Goal: Obtain resource: Obtain resource

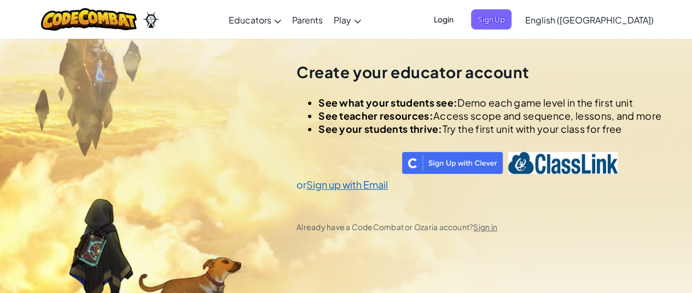
select select "[GEOGRAPHIC_DATA]"
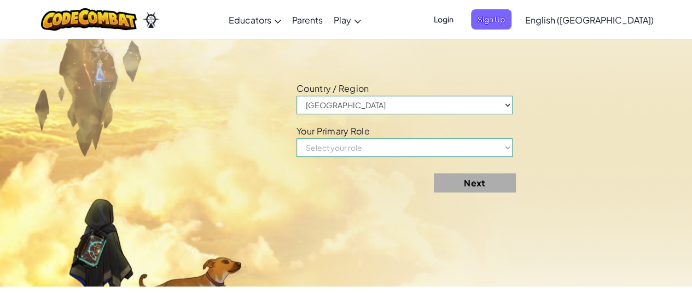
scroll to position [340, 0]
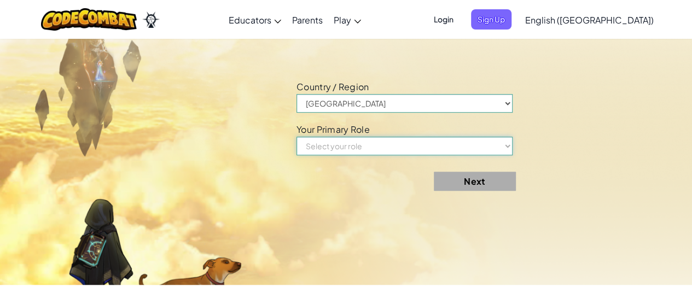
click at [427, 155] on select "Select your role Teacher Parent Principal Technology coordinator Curriculum Spe…" at bounding box center [404, 146] width 216 height 19
select select "Teacher"
click at [300, 149] on select "Select your role Teacher Parent Principal Technology coordinator Curriculum Spe…" at bounding box center [404, 146] width 216 height 19
click at [463, 191] on button "Next" at bounding box center [475, 181] width 82 height 19
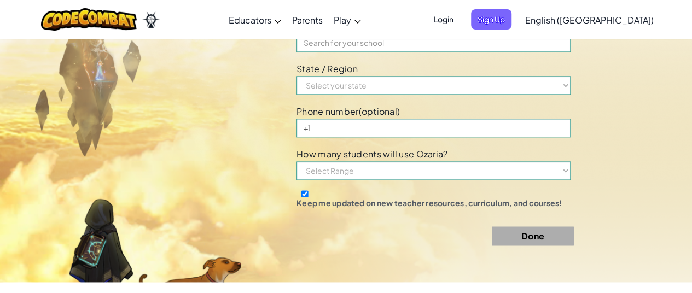
scroll to position [642, 0]
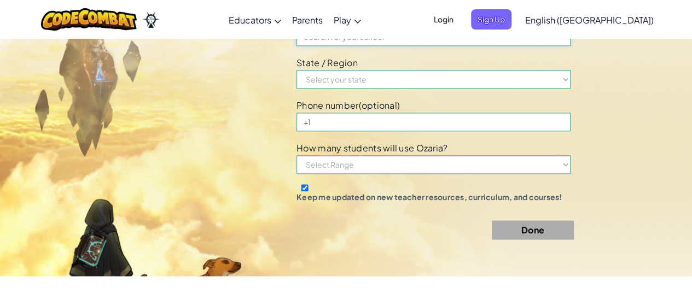
click at [388, 46] on input at bounding box center [433, 36] width 274 height 19
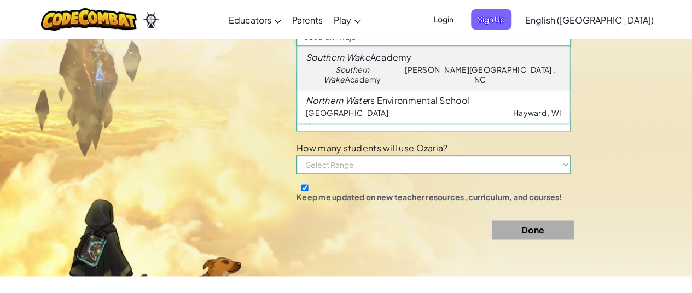
click at [371, 90] on div "[GEOGRAPHIC_DATA] [GEOGRAPHIC_DATA] , [GEOGRAPHIC_DATA]" at bounding box center [433, 68] width 273 height 44
type input "[GEOGRAPHIC_DATA]"
select select "NC"
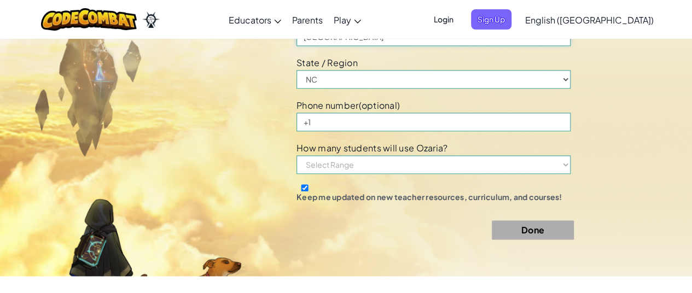
type input "[GEOGRAPHIC_DATA]"
click at [369, 174] on select "Select Range 1-10 11-50 [PHONE_NUMBER] [PHONE_NUMBER] 1000+" at bounding box center [433, 164] width 274 height 19
select select "11-50"
click at [300, 174] on select "Select Range 1-10 11-50 [PHONE_NUMBER] [PHONE_NUMBER] 1000+" at bounding box center [433, 164] width 274 height 19
click at [538, 240] on button "Done" at bounding box center [533, 229] width 82 height 19
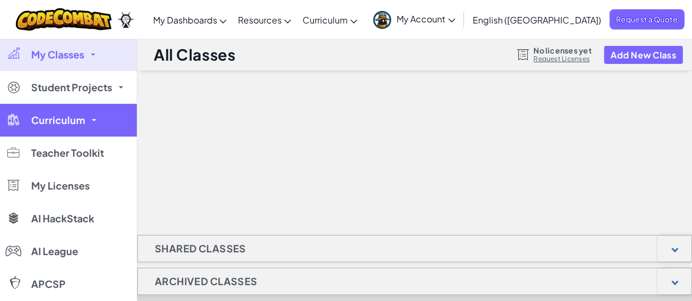
click at [71, 126] on link "Curriculum" at bounding box center [68, 120] width 137 height 33
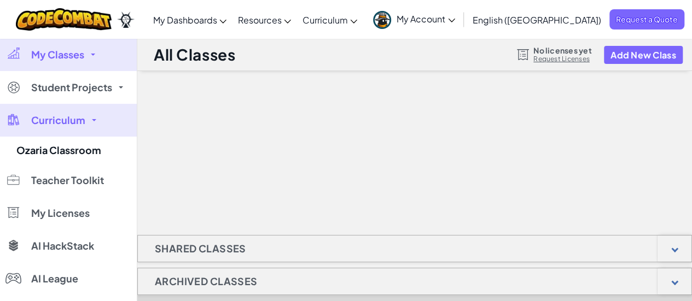
click at [71, 117] on span "Curriculum" at bounding box center [58, 120] width 54 height 10
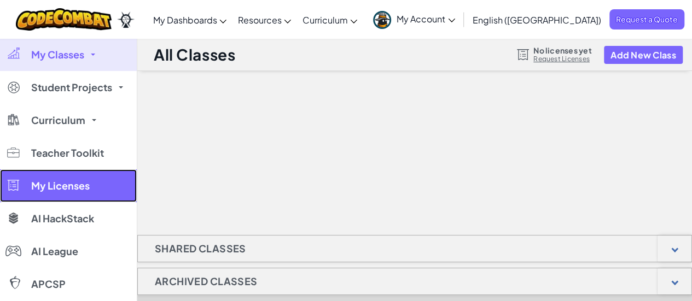
click at [104, 190] on link "My Licenses" at bounding box center [68, 186] width 137 height 33
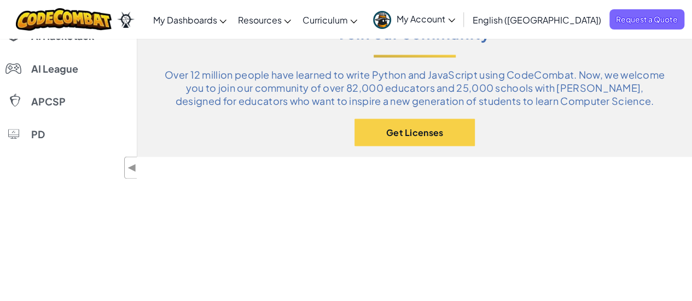
scroll to position [708, 0]
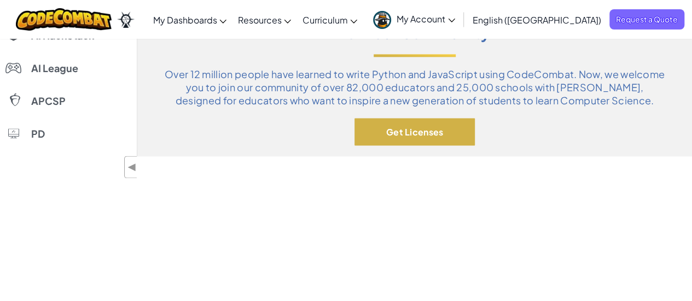
click at [388, 144] on button "Get Licenses" at bounding box center [414, 131] width 120 height 27
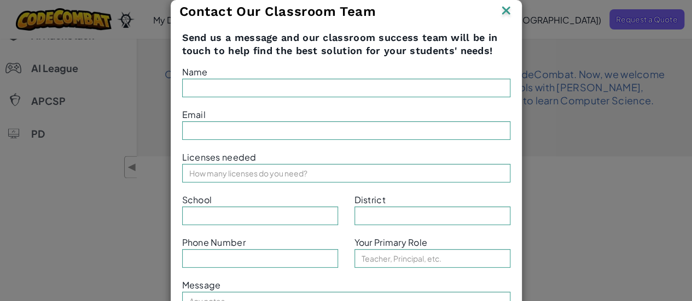
type input "Brandon Gaffney"
type input "brandon.gaffney@swake.org"
type input "[GEOGRAPHIC_DATA]"
type input "Teacher"
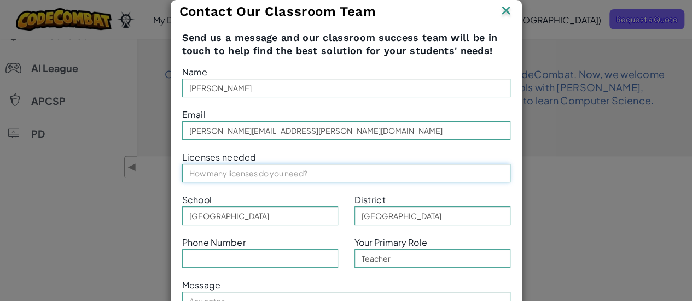
click at [314, 179] on input "text" at bounding box center [346, 173] width 328 height 19
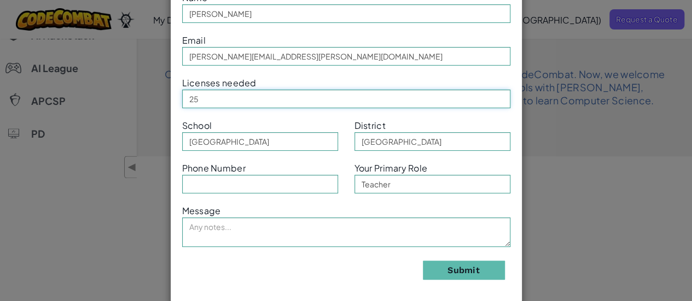
scroll to position [78, 0]
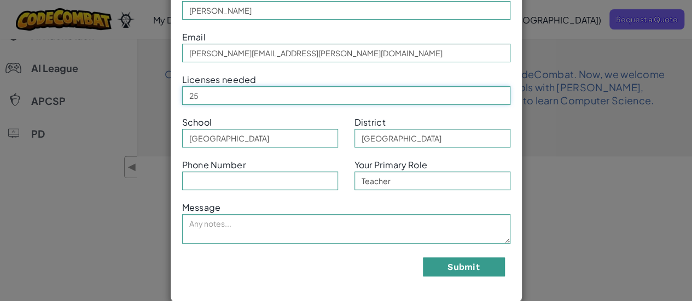
type input "25"
click at [467, 267] on button "Submit" at bounding box center [464, 267] width 82 height 19
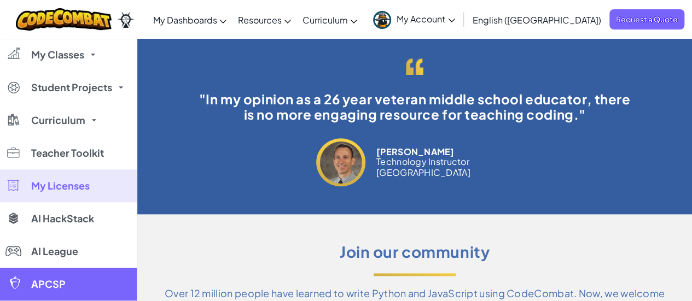
scroll to position [489, 0]
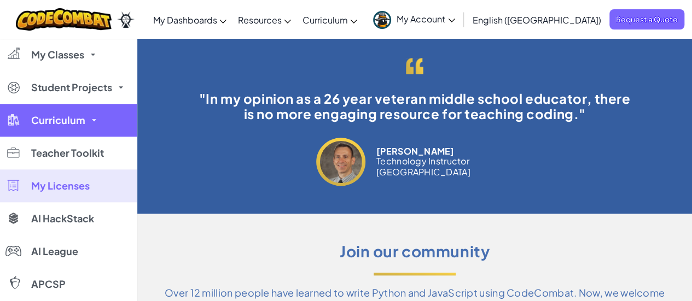
click at [78, 124] on span "Curriculum" at bounding box center [58, 120] width 54 height 10
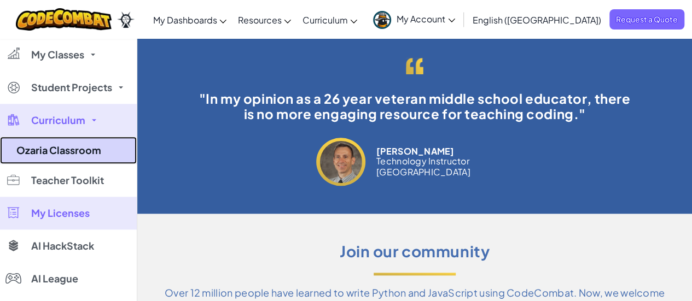
click at [67, 154] on link "Ozaria Classroom" at bounding box center [68, 150] width 137 height 27
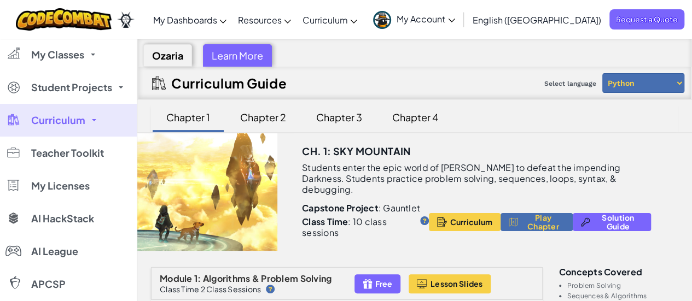
click at [379, 121] on div "Chapter 4" at bounding box center [415, 118] width 73 height 28
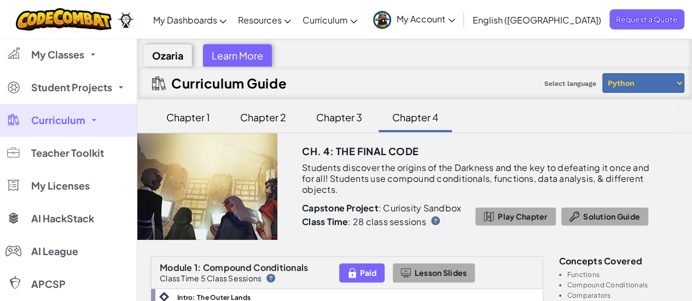
click at [251, 115] on div "Chapter 2" at bounding box center [263, 117] width 68 height 26
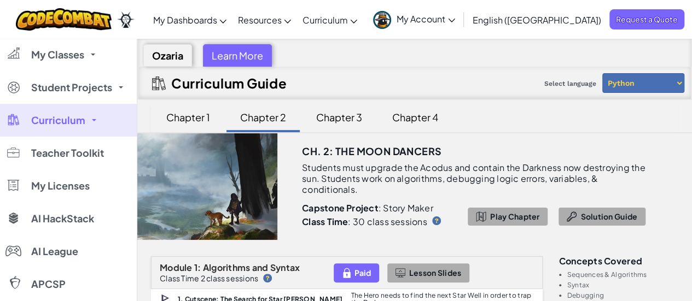
click at [183, 110] on div "Chapter 1" at bounding box center [188, 117] width 66 height 26
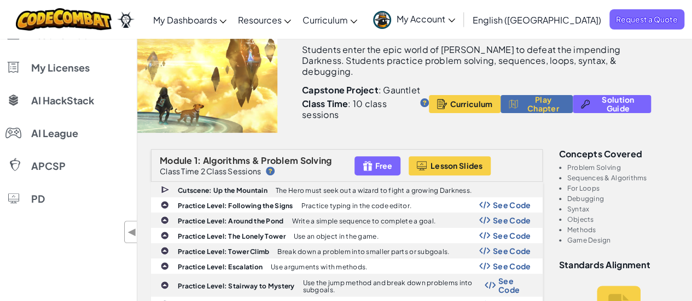
scroll to position [118, 0]
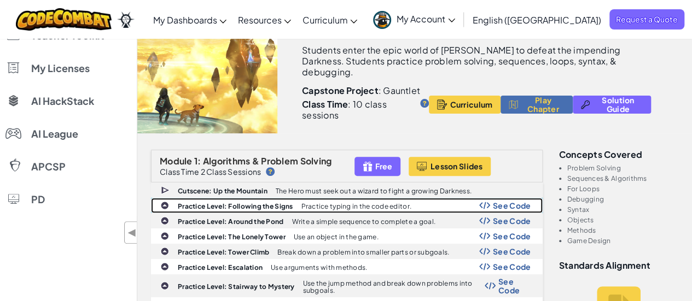
click at [498, 201] on span "See Code" at bounding box center [512, 205] width 38 height 9
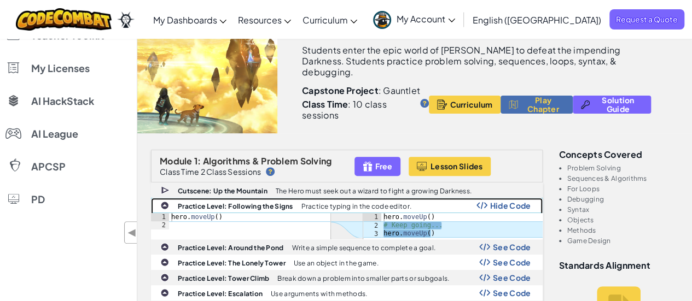
click at [498, 201] on span "Hide Code" at bounding box center [510, 205] width 41 height 9
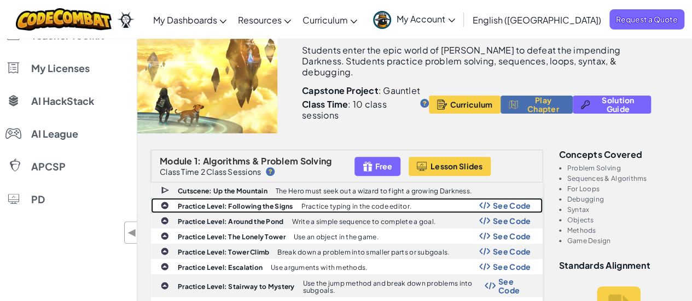
click at [223, 202] on b "Practice Level: Following the Signs" at bounding box center [235, 206] width 115 height 8
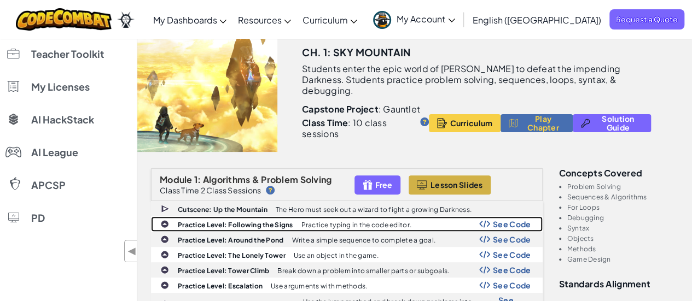
scroll to position [103, 0]
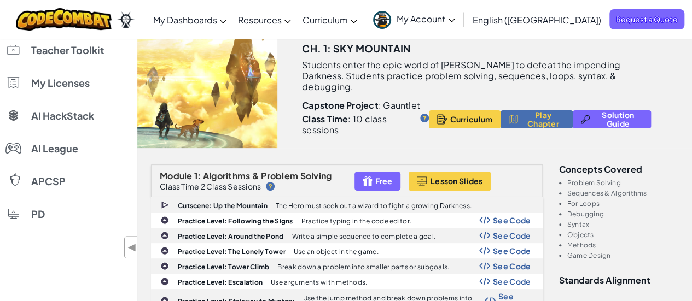
click at [439, 159] on div at bounding box center [450, 156] width 22 height 5
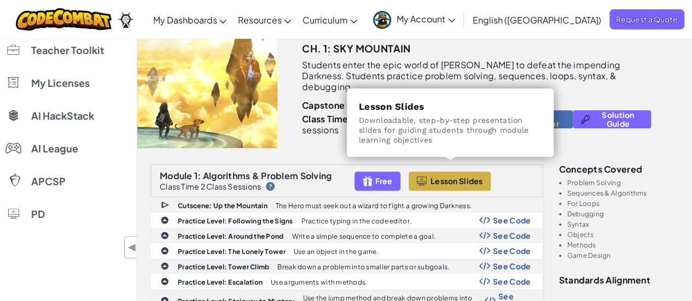
click at [435, 177] on span "Lesson Slides" at bounding box center [457, 181] width 53 height 9
